Goal: Transaction & Acquisition: Purchase product/service

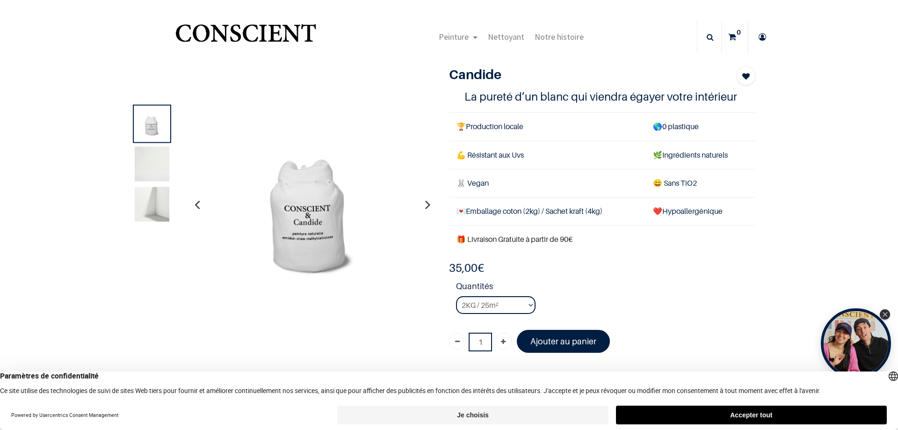
click at [195, 204] on icon "button" at bounding box center [197, 204] width 5 height 25
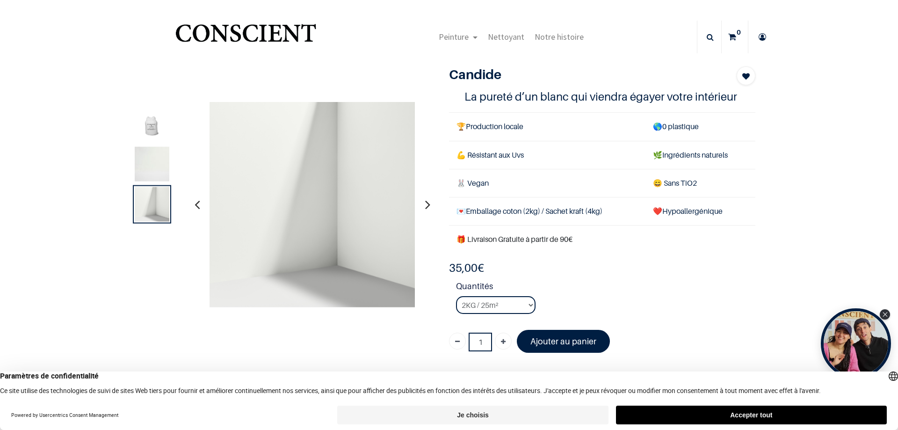
click at [195, 204] on icon "button" at bounding box center [197, 204] width 5 height 25
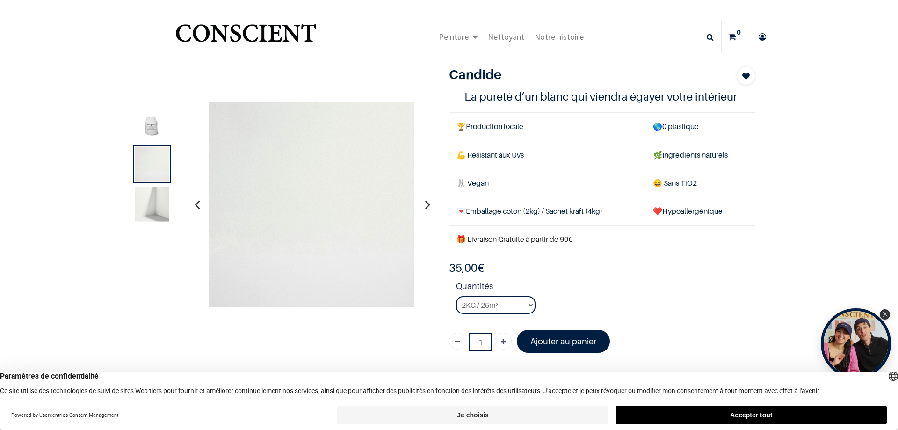
click at [195, 204] on icon "button" at bounding box center [197, 204] width 5 height 25
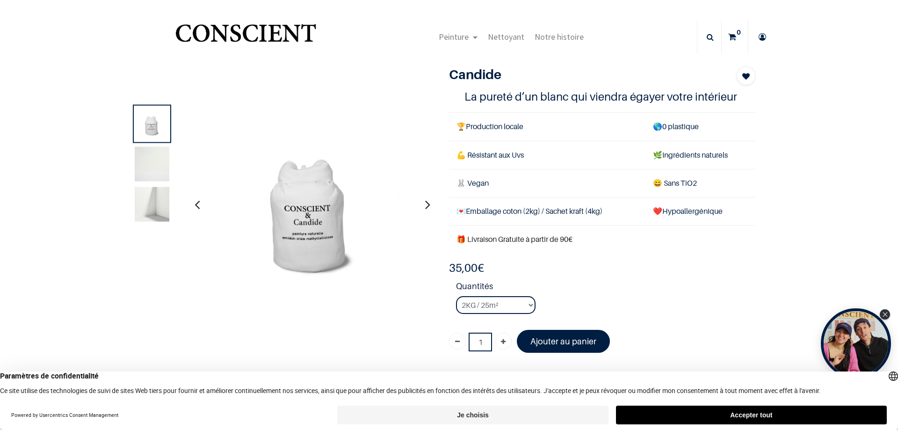
click at [195, 204] on icon "button" at bounding box center [197, 204] width 5 height 25
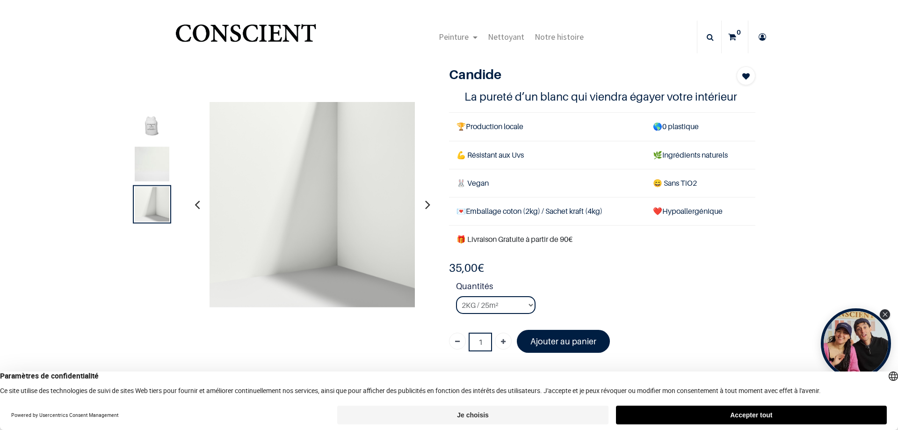
click at [195, 204] on icon "button" at bounding box center [197, 204] width 5 height 25
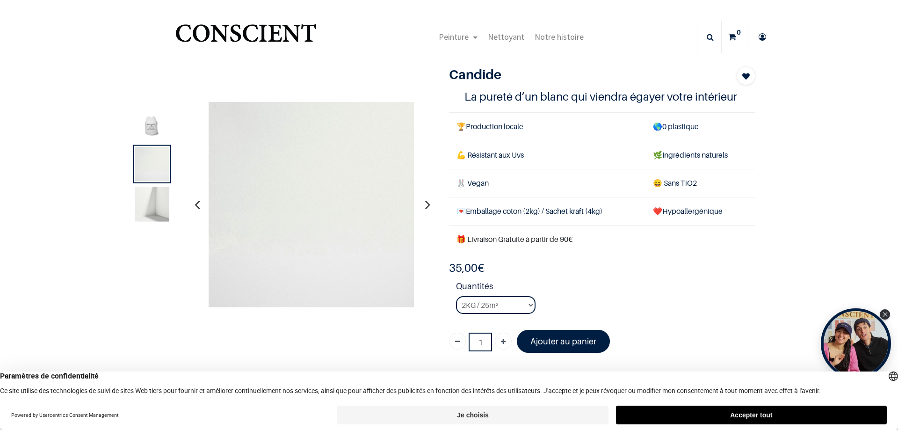
click at [195, 204] on icon "button" at bounding box center [197, 204] width 5 height 25
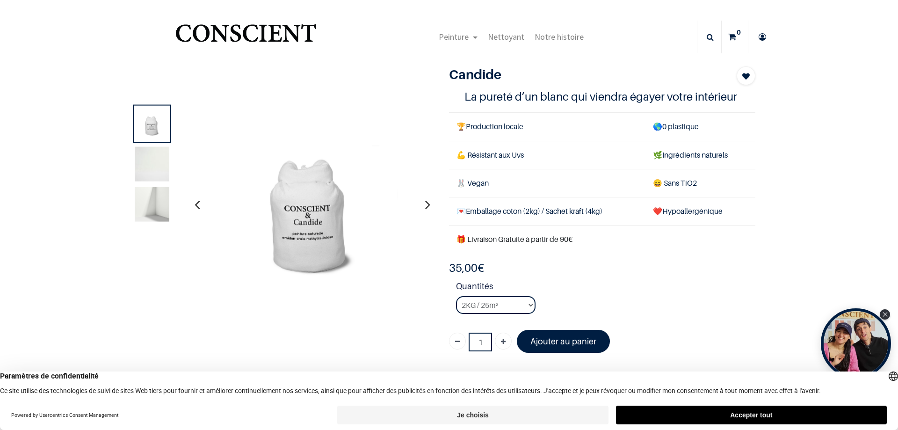
click at [195, 204] on icon "button" at bounding box center [197, 204] width 5 height 25
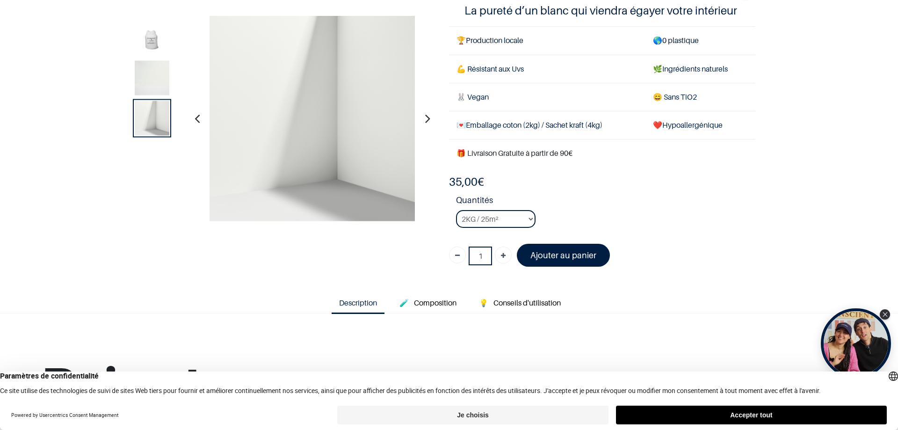
scroll to position [94, 0]
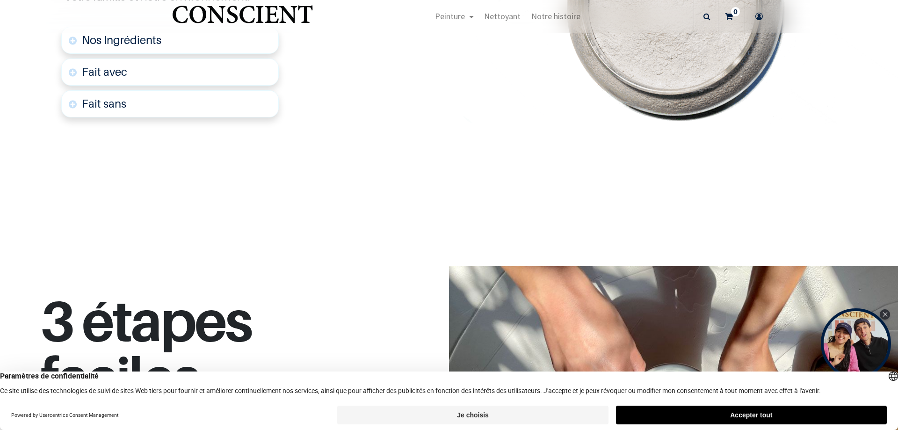
scroll to position [360, 0]
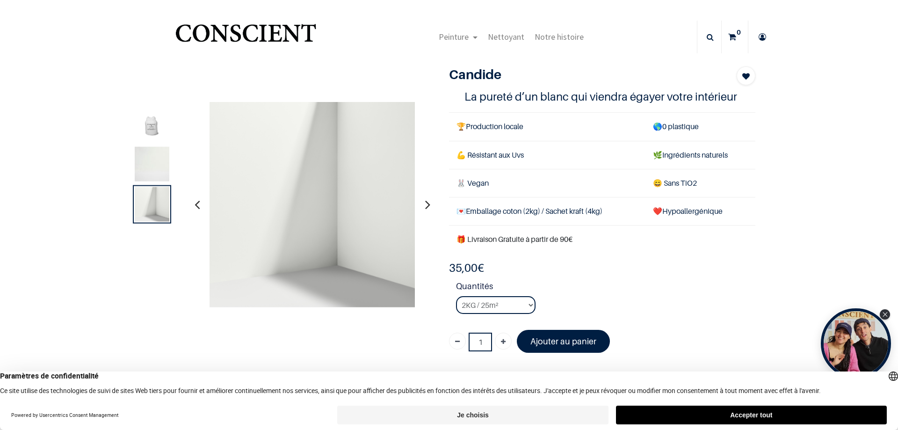
scroll to position [47, 0]
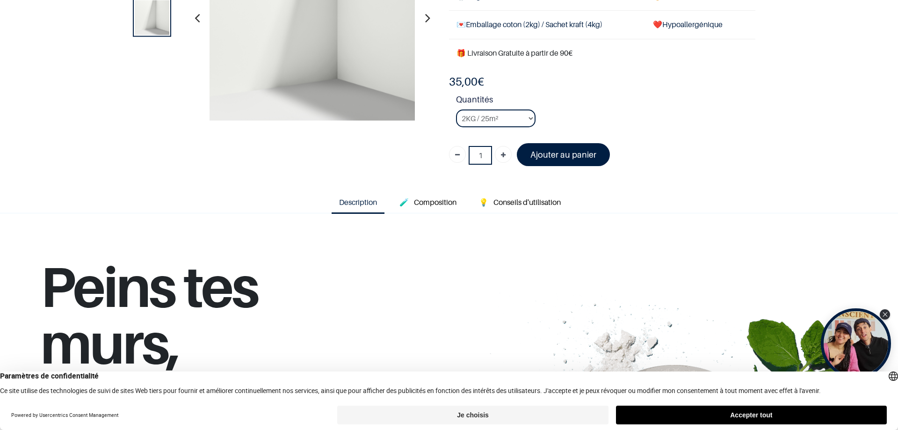
scroll to position [140, 0]
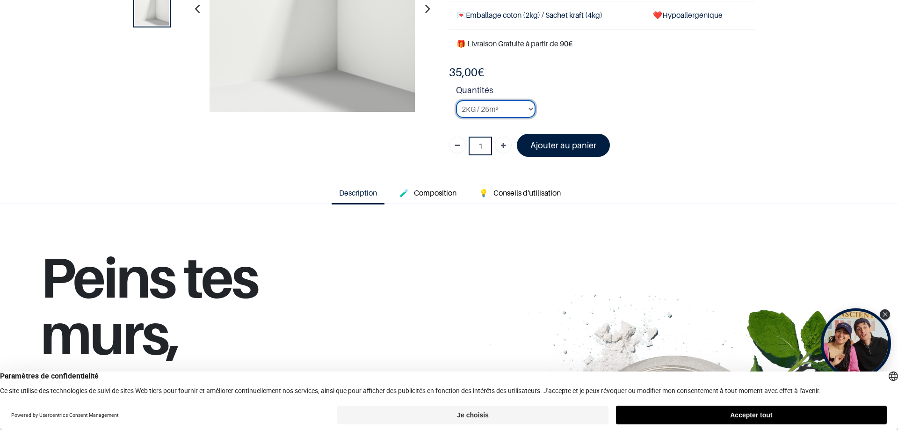
click at [529, 109] on select "2KG / 25m² 4KG / 50m² 8KG / 100m² Testeur" at bounding box center [496, 109] width 80 height 18
click at [456, 100] on select "2KG / 25m² 4KG / 50m² 8KG / 100m² Testeur" at bounding box center [496, 109] width 80 height 18
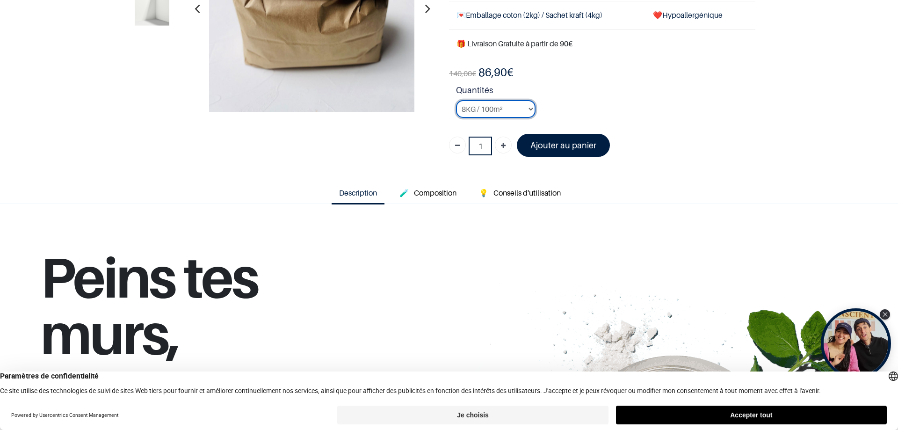
click at [527, 108] on select "2KG / 25m² 4KG / 50m² 8KG / 100m² Testeur" at bounding box center [496, 109] width 80 height 18
select select "50"
click at [456, 100] on select "2KG / 25m² 4KG / 50m² 8KG / 100m² Testeur" at bounding box center [496, 109] width 80 height 18
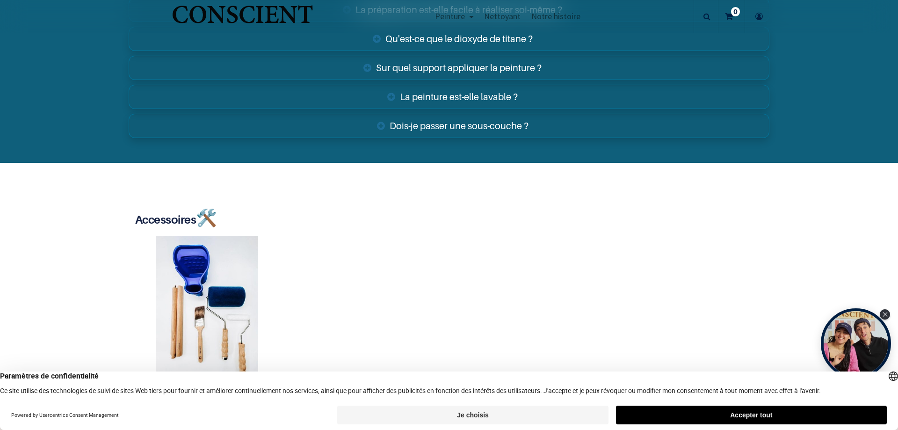
scroll to position [1778, 0]
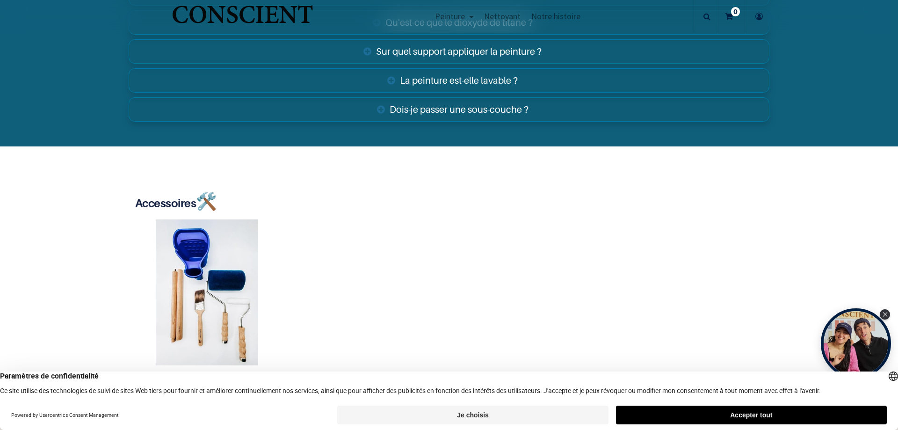
click at [477, 109] on link "Dois-je passer une sous-couche ?" at bounding box center [449, 109] width 641 height 24
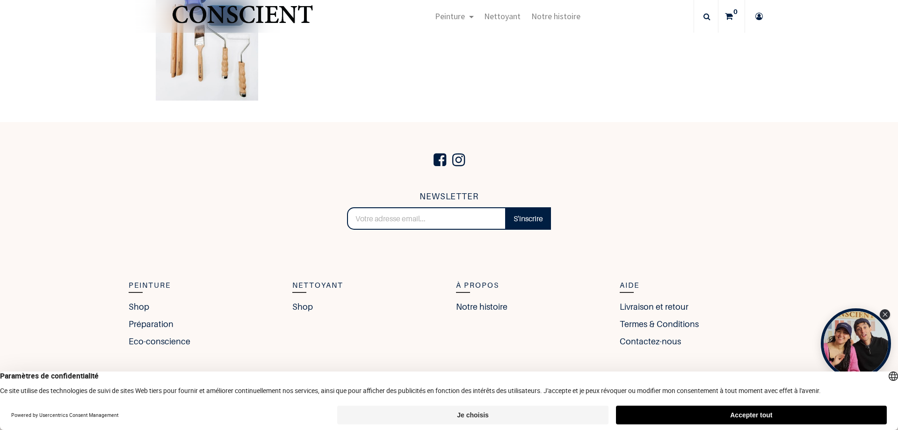
scroll to position [2089, 0]
click at [305, 304] on link "Shop" at bounding box center [304, 305] width 25 height 13
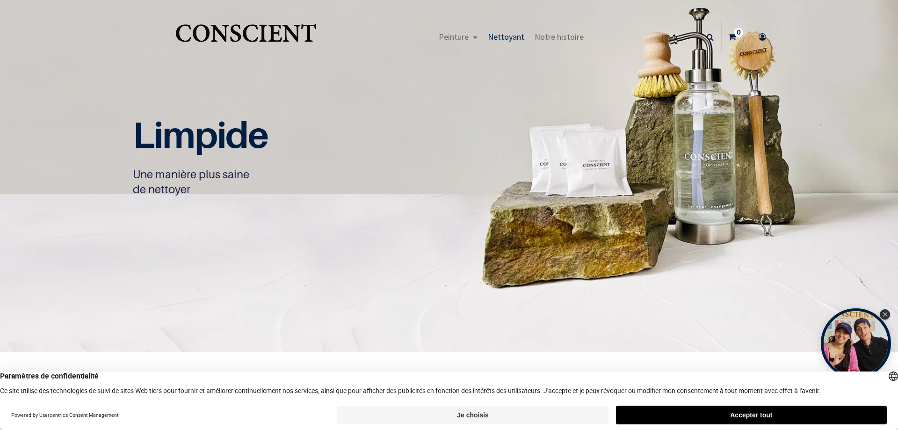
scroll to position [0, 0]
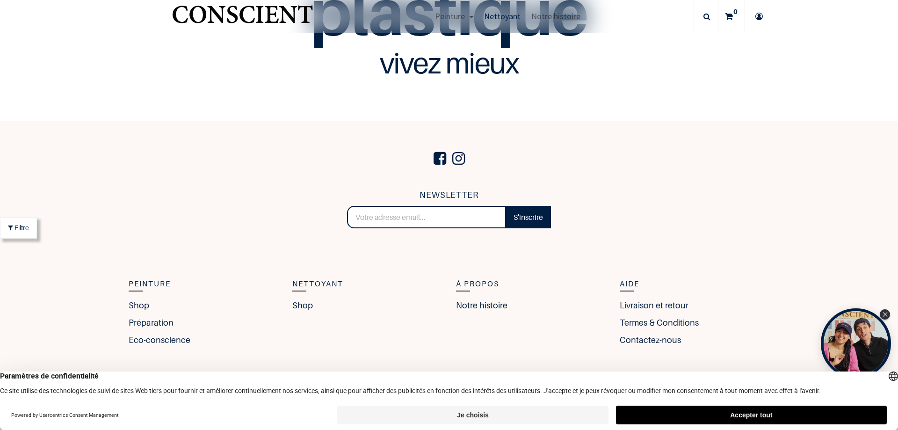
scroll to position [2574, 0]
